Goal: Transaction & Acquisition: Purchase product/service

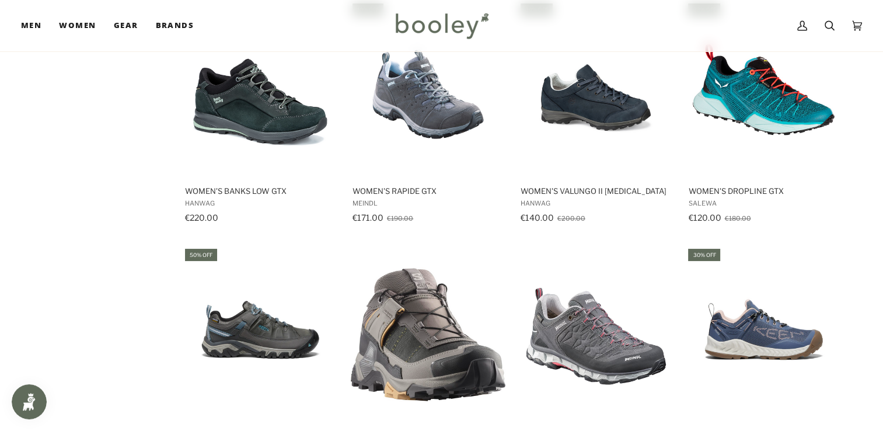
scroll to position [948, 0]
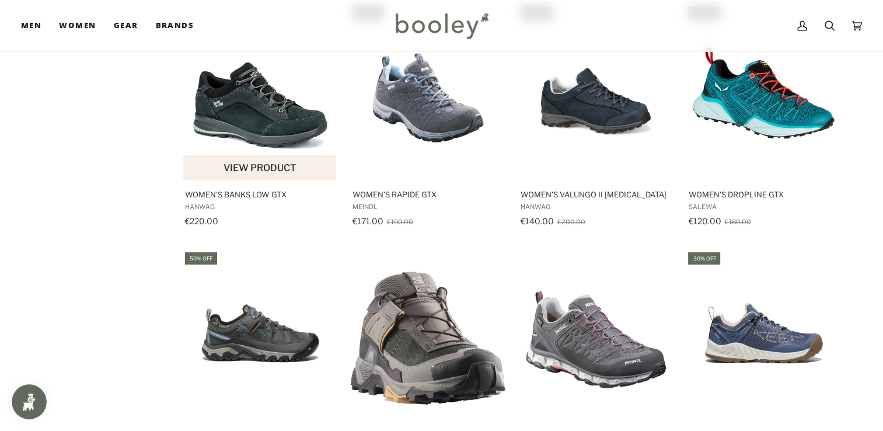
click at [238, 166] on button "View product" at bounding box center [259, 167] width 153 height 25
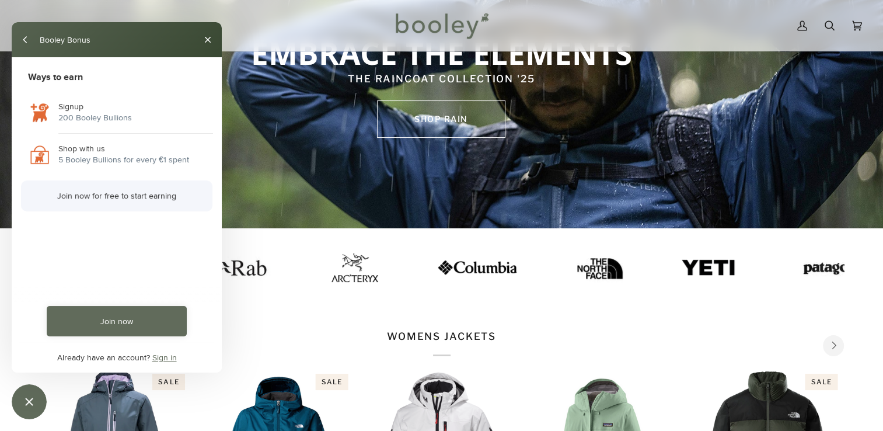
scroll to position [118, 0]
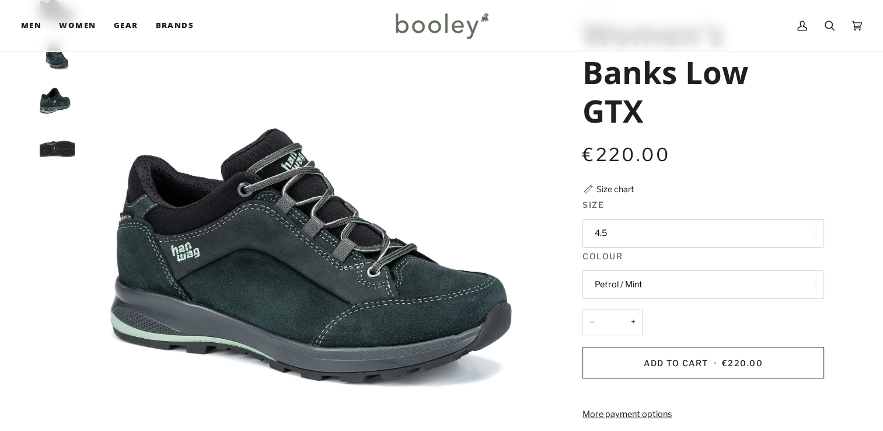
scroll to position [92, 0]
click at [645, 232] on button "4.5" at bounding box center [703, 233] width 242 height 29
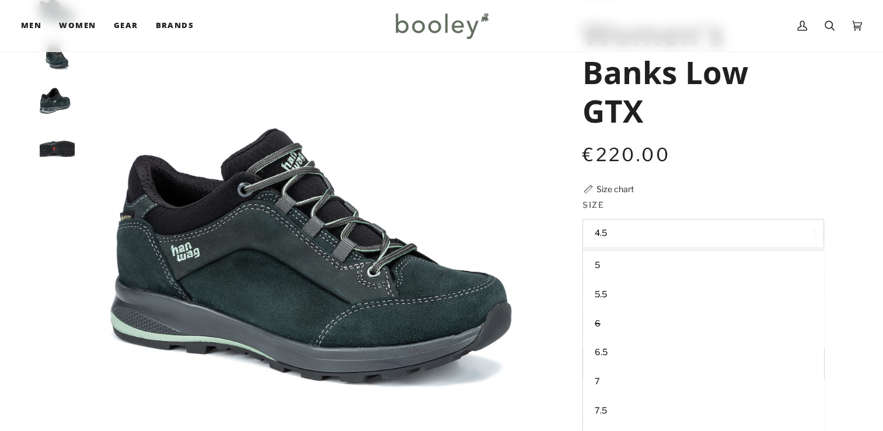
scroll to position [57, 0]
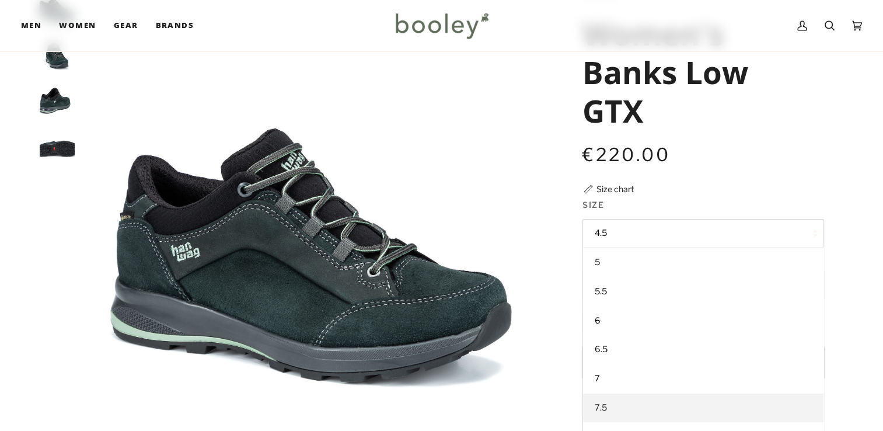
click at [740, 399] on link "7.5" at bounding box center [703, 407] width 240 height 29
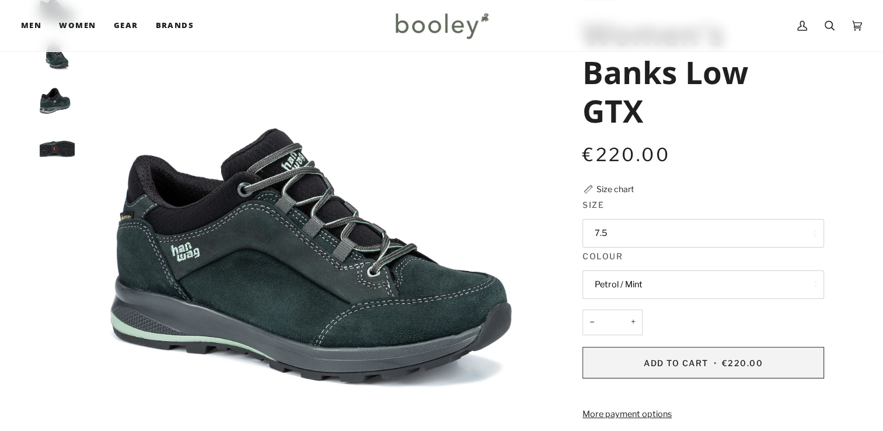
click at [740, 365] on span "€220.00" at bounding box center [742, 363] width 41 height 10
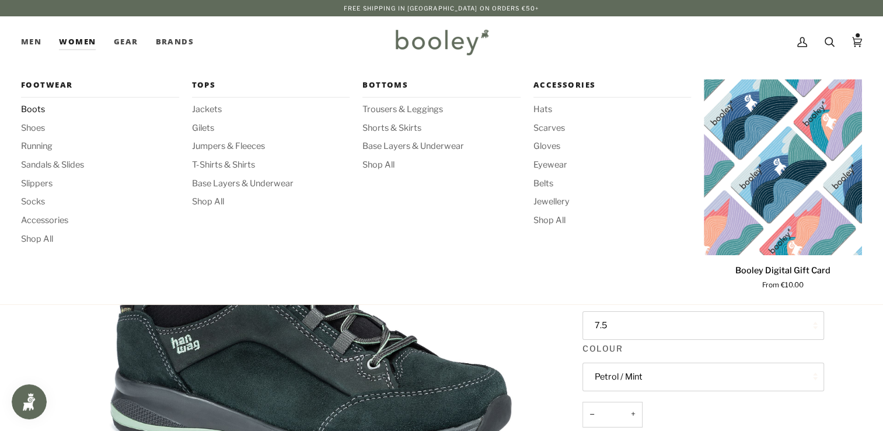
click at [35, 113] on span "Boots" at bounding box center [100, 109] width 158 height 13
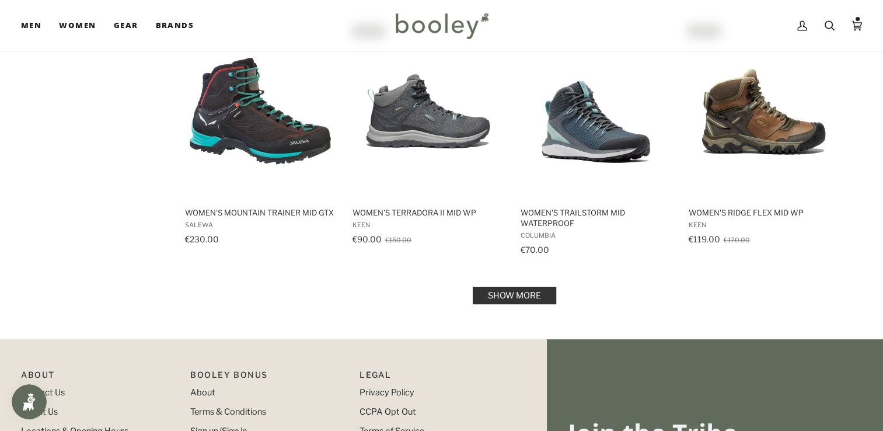
scroll to position [1176, 0]
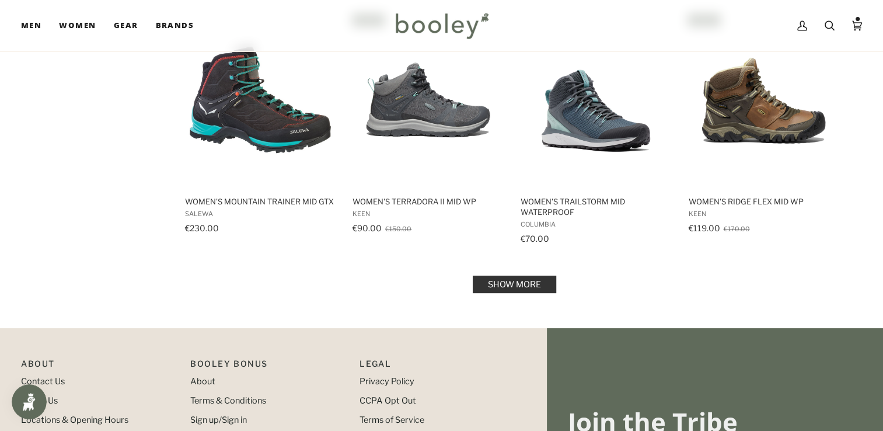
click at [525, 276] on link "Show more" at bounding box center [514, 284] width 83 height 18
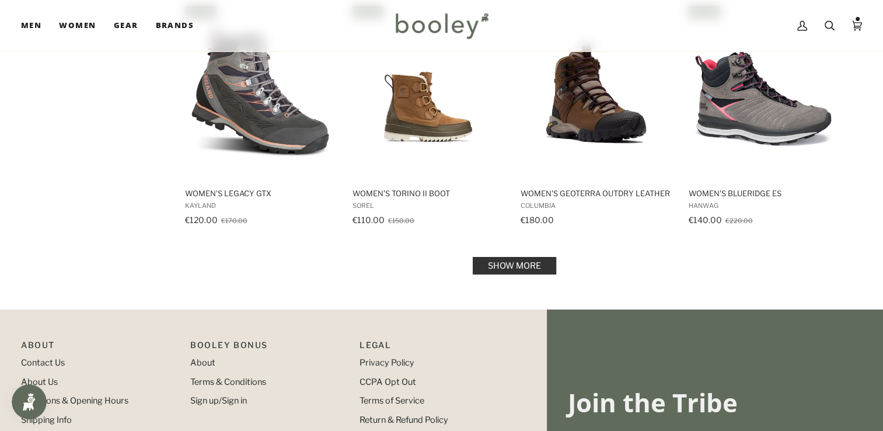
scroll to position [2457, 0]
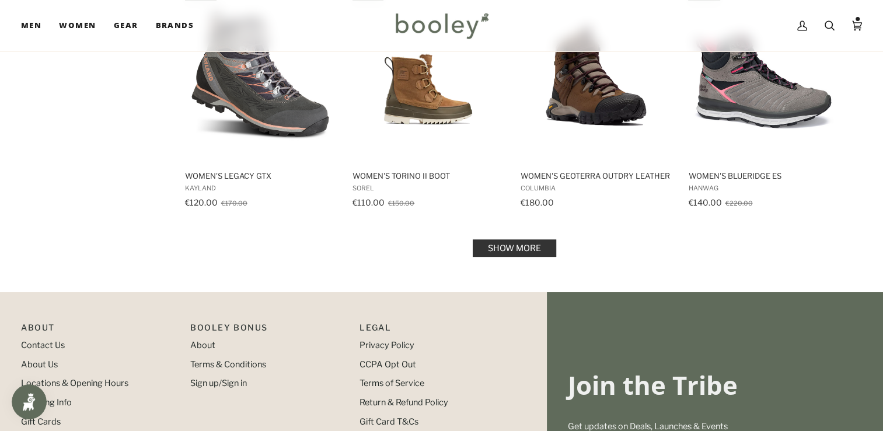
click at [543, 249] on link "Show more" at bounding box center [514, 248] width 83 height 18
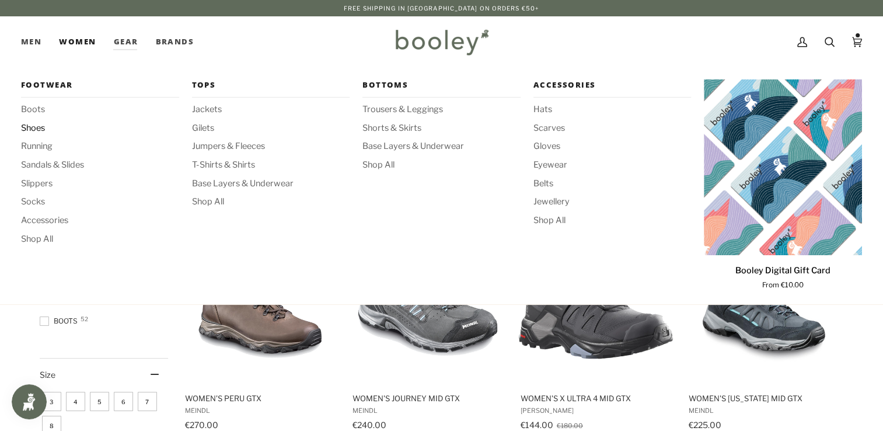
click at [34, 132] on span "Shoes" at bounding box center [100, 128] width 158 height 13
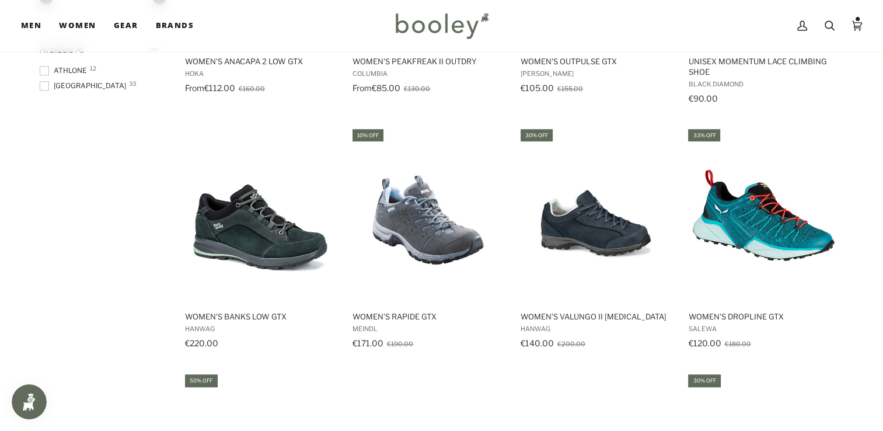
scroll to position [833, 0]
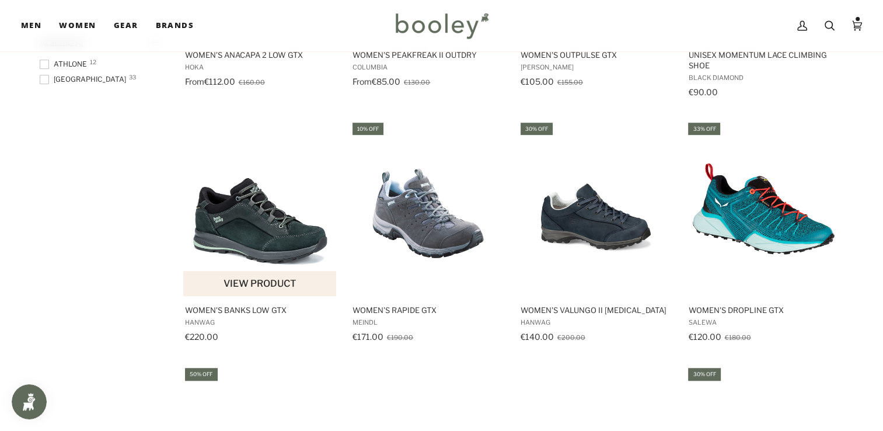
click at [242, 246] on img "Women's Banks Low GTX" at bounding box center [260, 208] width 155 height 155
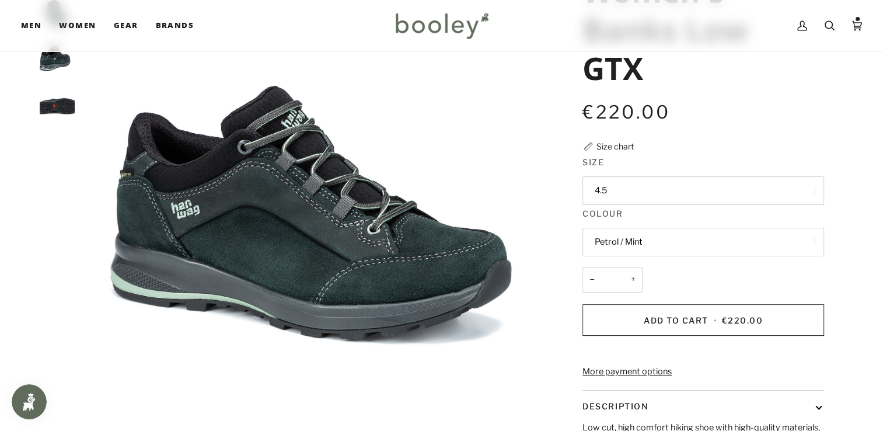
scroll to position [139, 0]
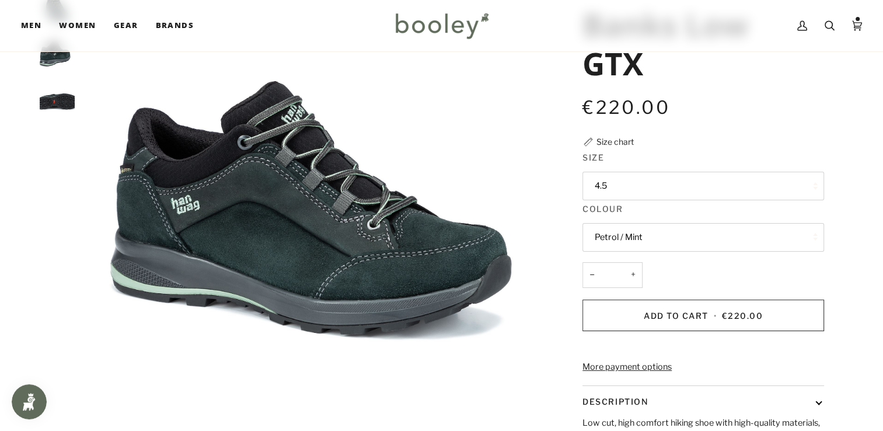
click at [666, 186] on button "4.5" at bounding box center [703, 186] width 242 height 29
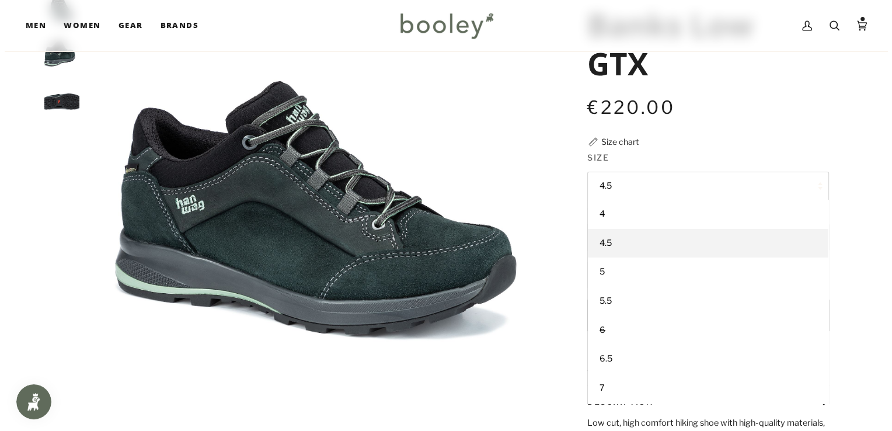
scroll to position [57, 0]
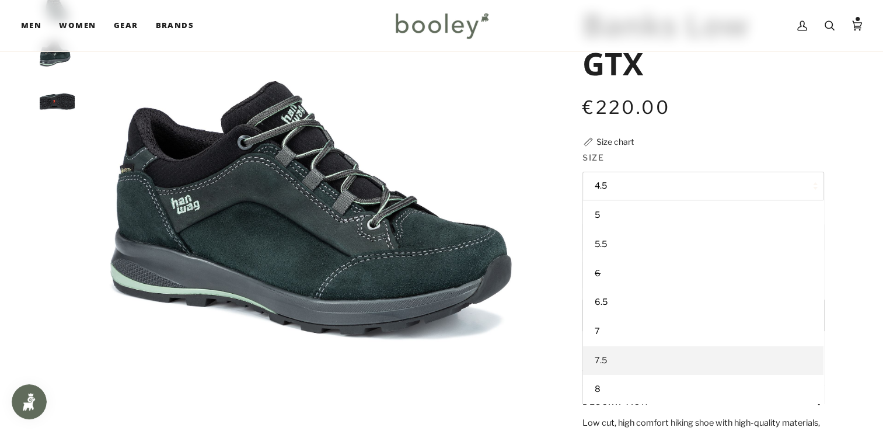
click at [741, 358] on link "7.5" at bounding box center [703, 360] width 240 height 29
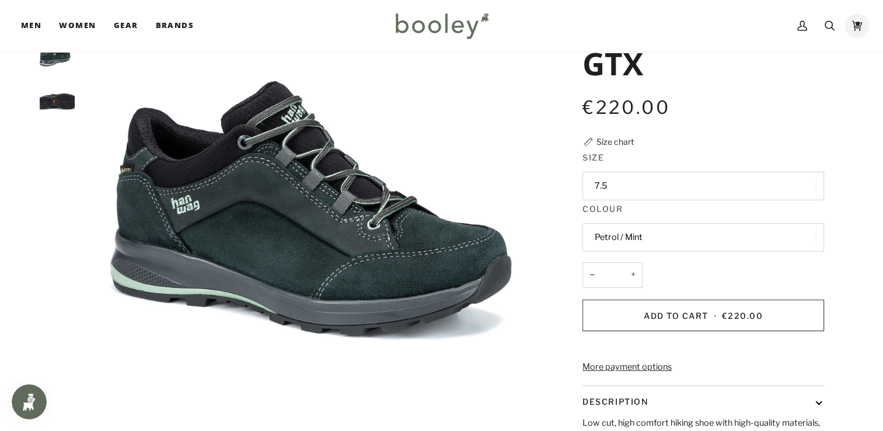
click at [860, 24] on icon at bounding box center [857, 26] width 10 height 18
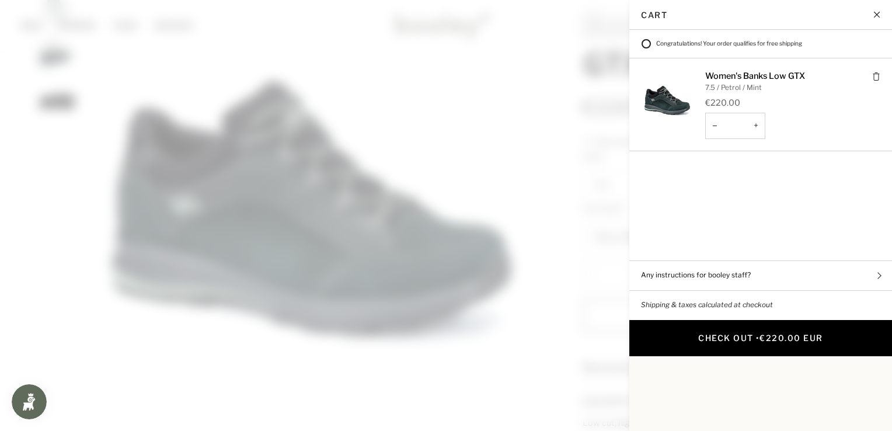
click at [782, 333] on span "€220.00 EUR" at bounding box center [791, 338] width 64 height 10
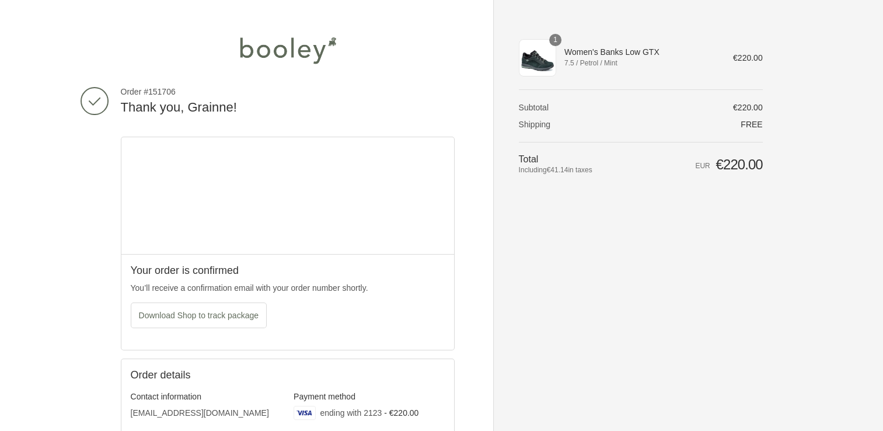
click at [834, 85] on div "Thank you for your purchase! Order #151706 Thank you, [PERSON_NAME]! Your order…" at bounding box center [441, 383] width 883 height 767
